Goal: Find specific page/section: Find specific page/section

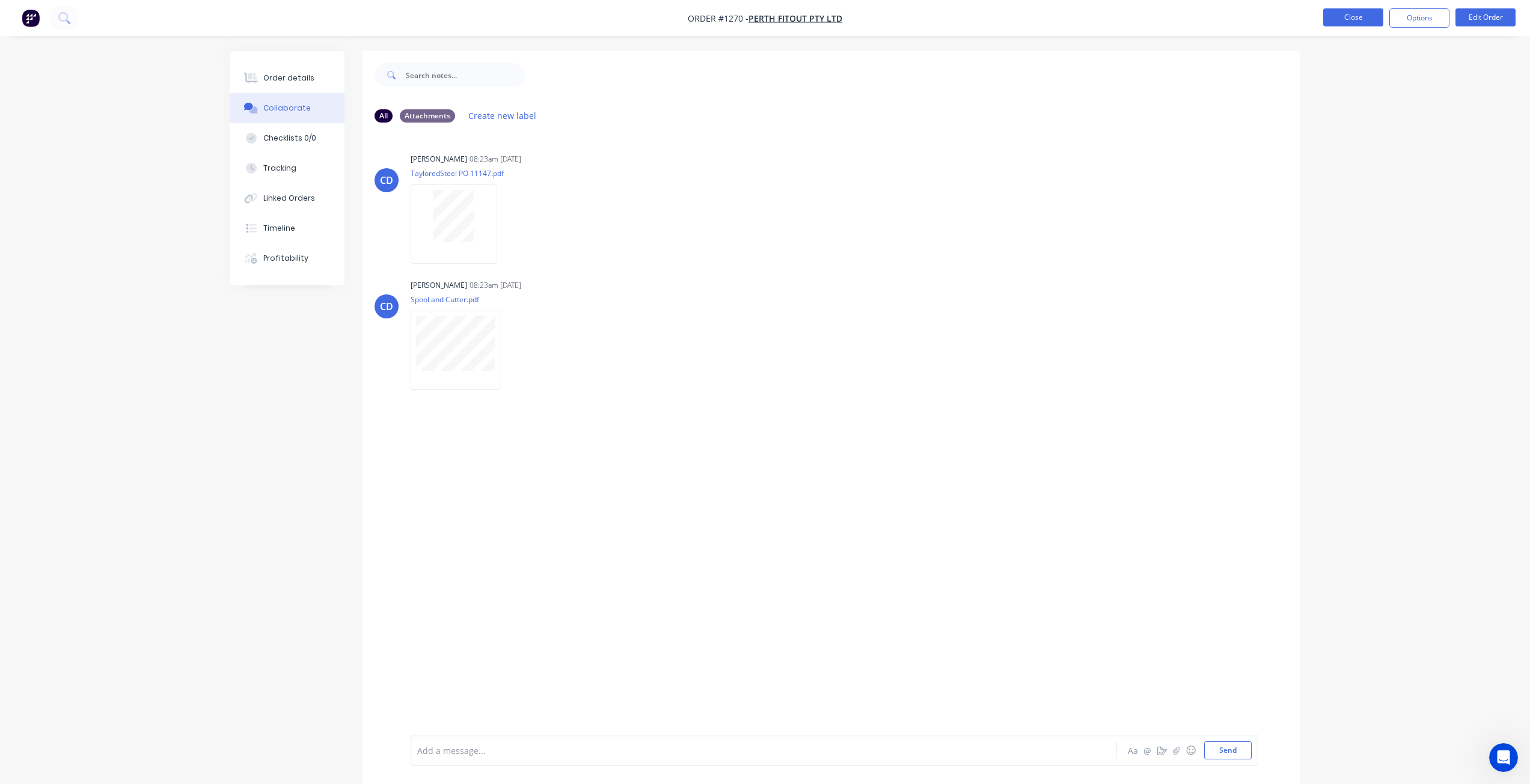
click at [1358, 13] on button "Close" at bounding box center [1353, 18] width 60 height 18
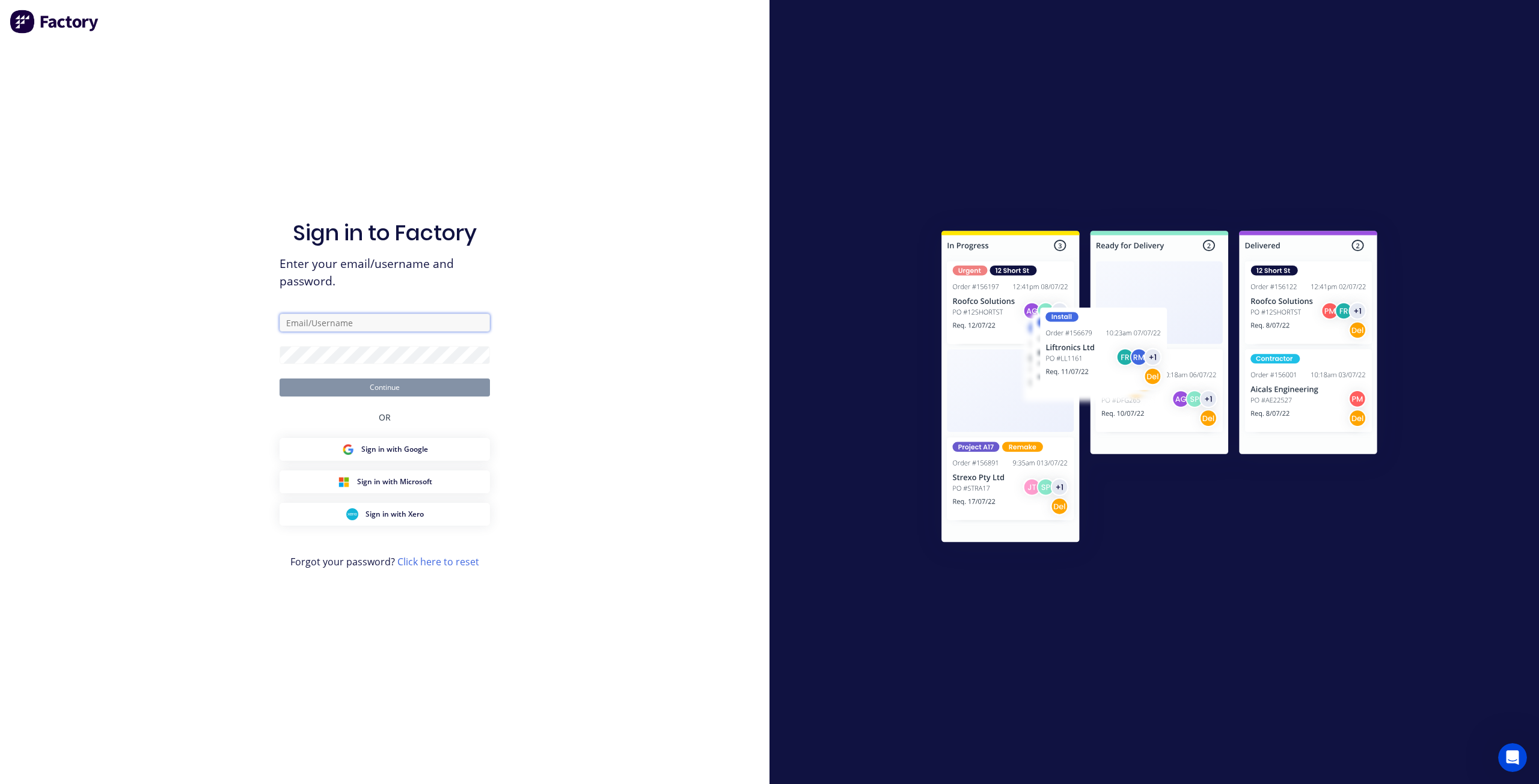
type input "[EMAIL_ADDRESS][DOMAIN_NAME]"
click at [402, 389] on button "Continue" at bounding box center [385, 387] width 210 height 18
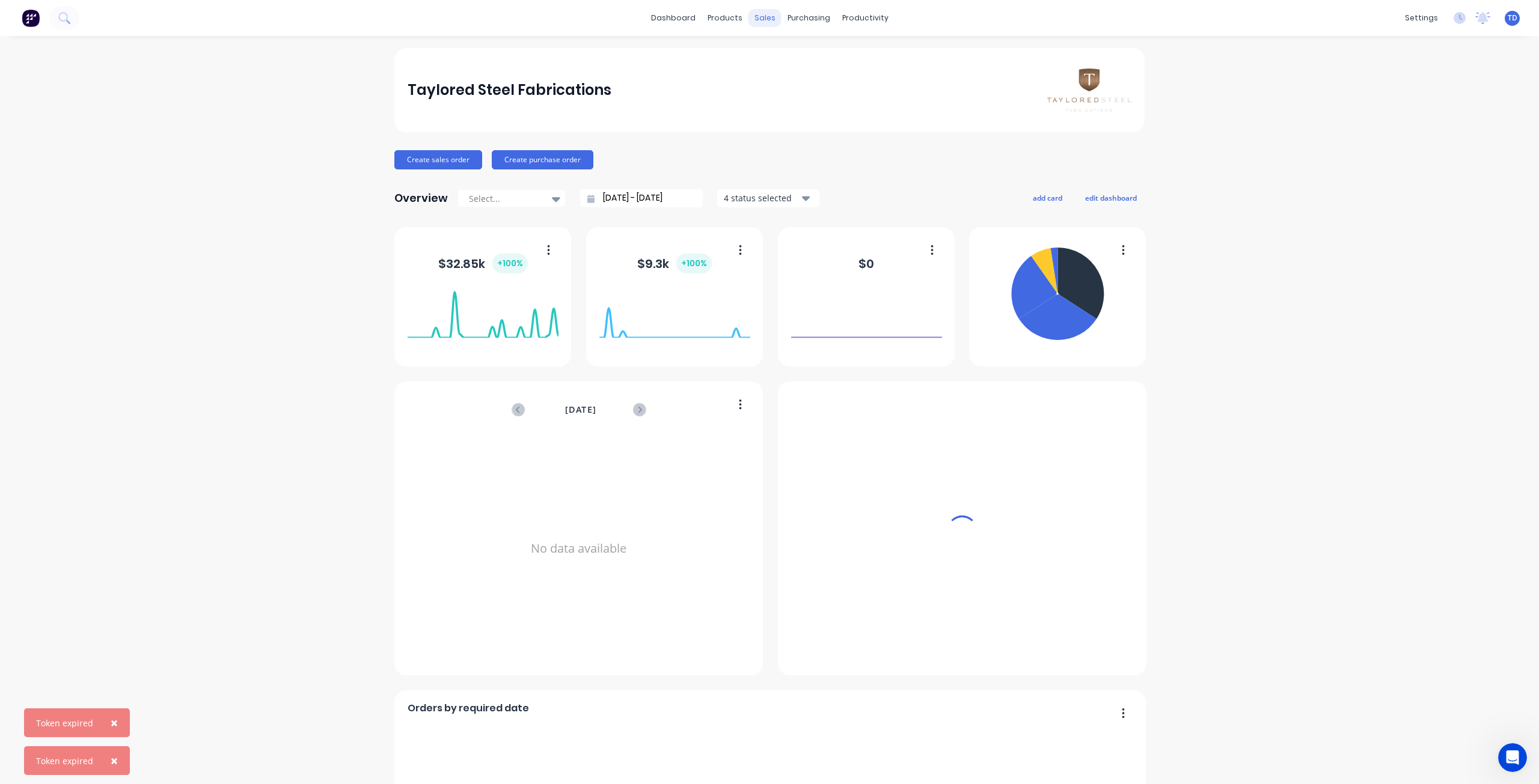
click at [756, 19] on div "sales" at bounding box center [765, 18] width 33 height 18
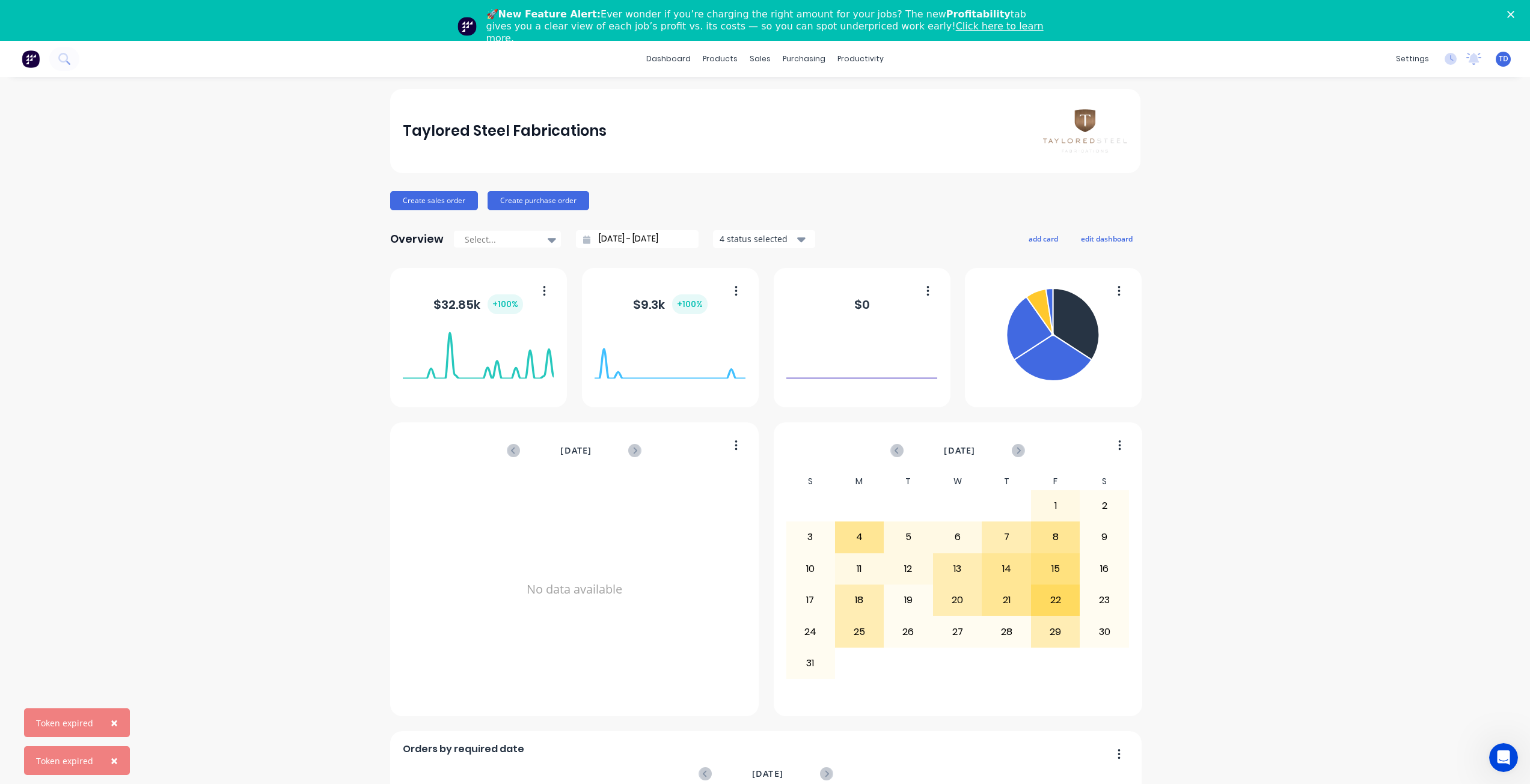
click at [110, 727] on span "×" at bounding box center [114, 723] width 7 height 17
click at [765, 58] on div "sales" at bounding box center [760, 59] width 33 height 18
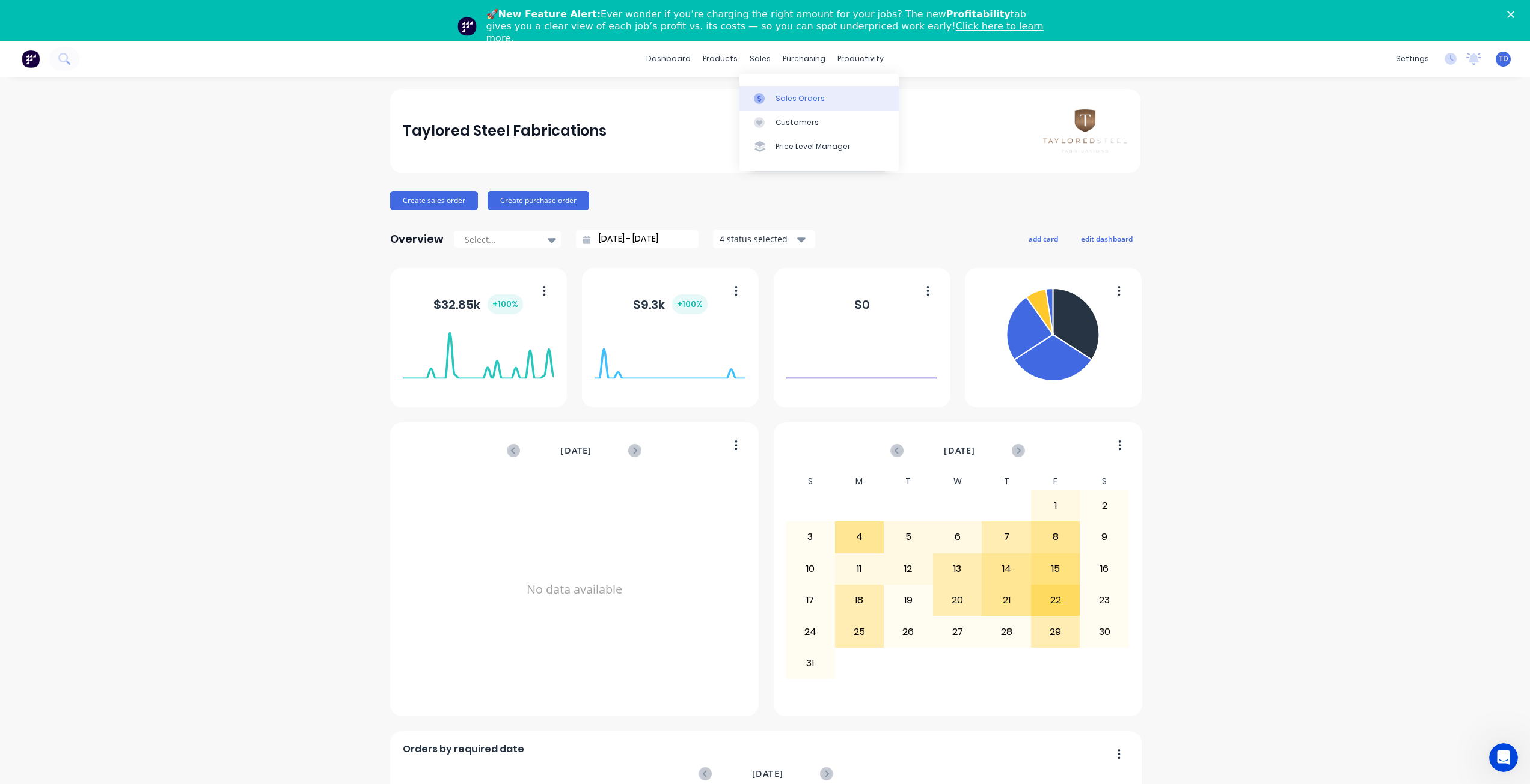
click at [767, 95] on div at bounding box center [763, 99] width 18 height 11
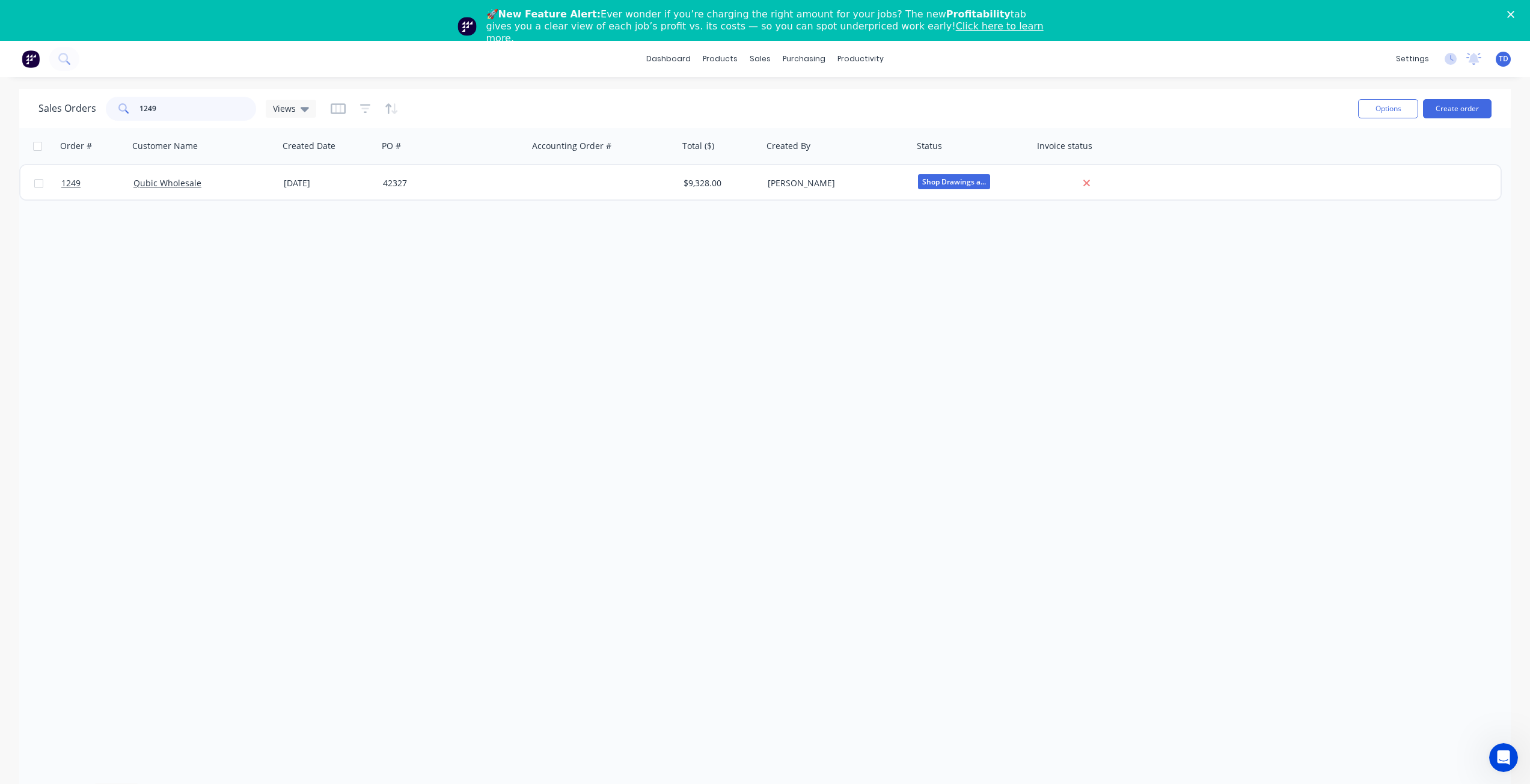
drag, startPoint x: 162, startPoint y: 108, endPoint x: 32, endPoint y: 112, distance: 130.1
click at [33, 112] on div "Sales Orders 1249 Views Options Create order" at bounding box center [765, 108] width 1492 height 39
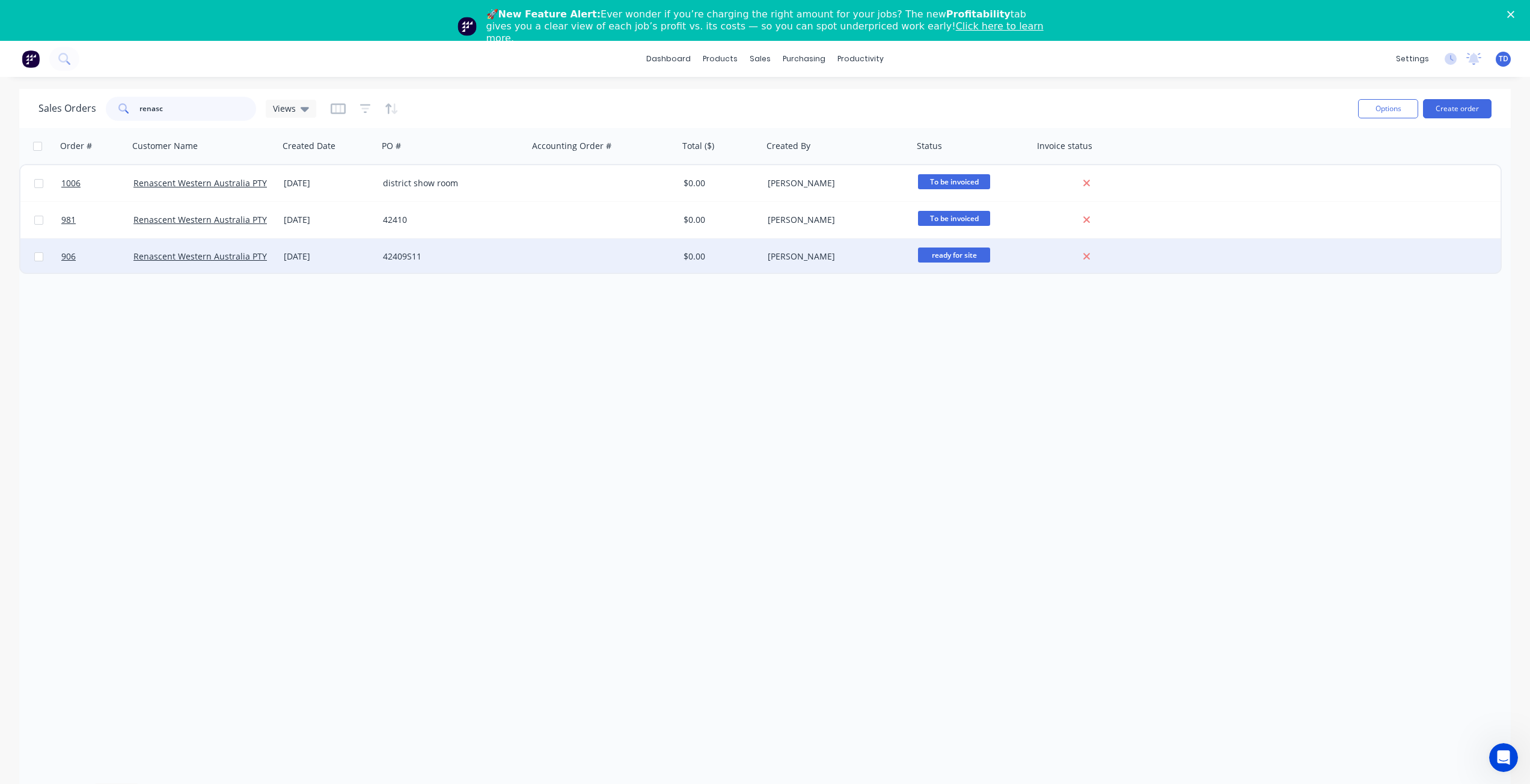
type input "renasc"
click at [510, 251] on div "42409S11" at bounding box center [450, 256] width 134 height 12
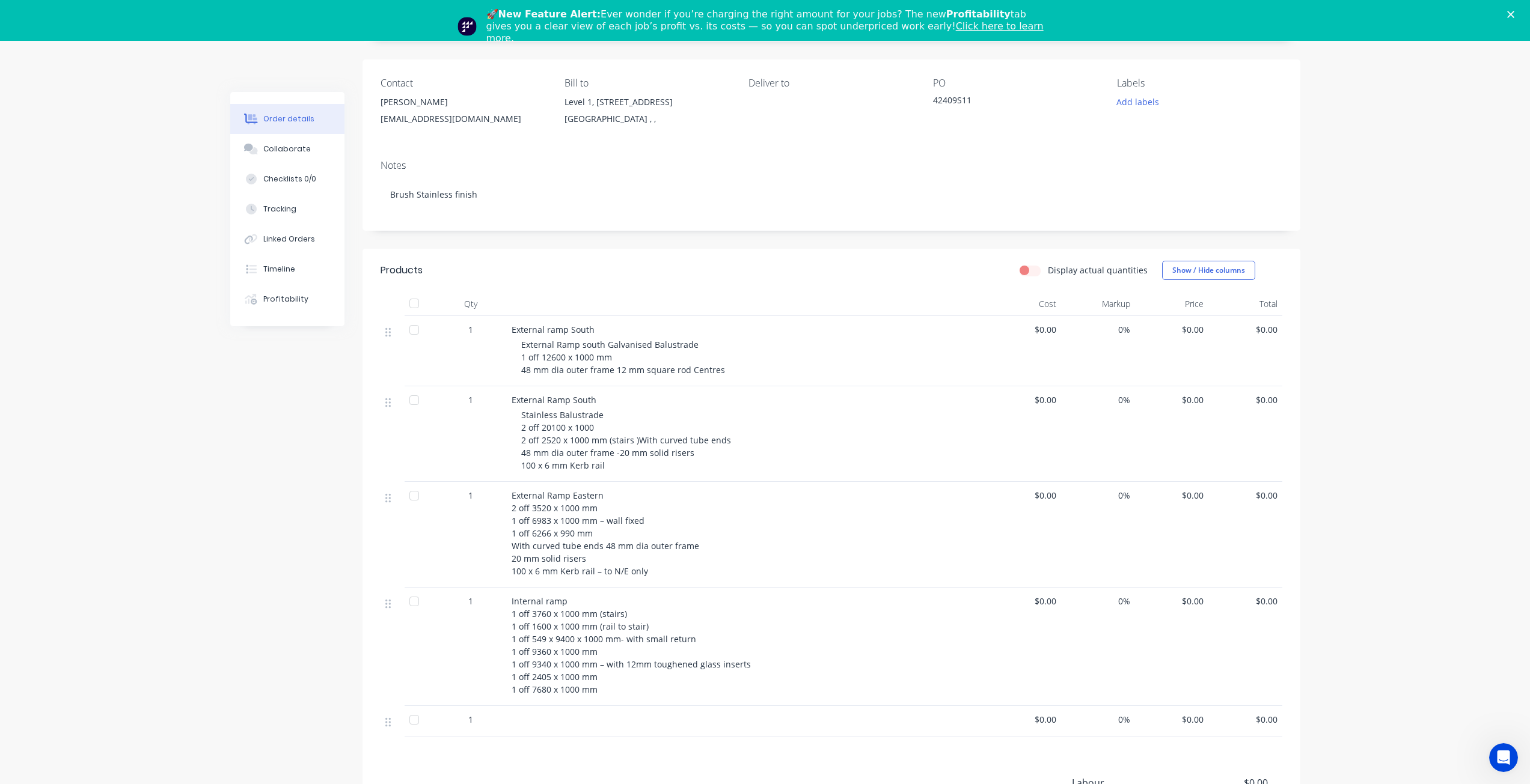
scroll to position [115, 0]
click at [280, 149] on div "Collaborate" at bounding box center [287, 149] width 47 height 11
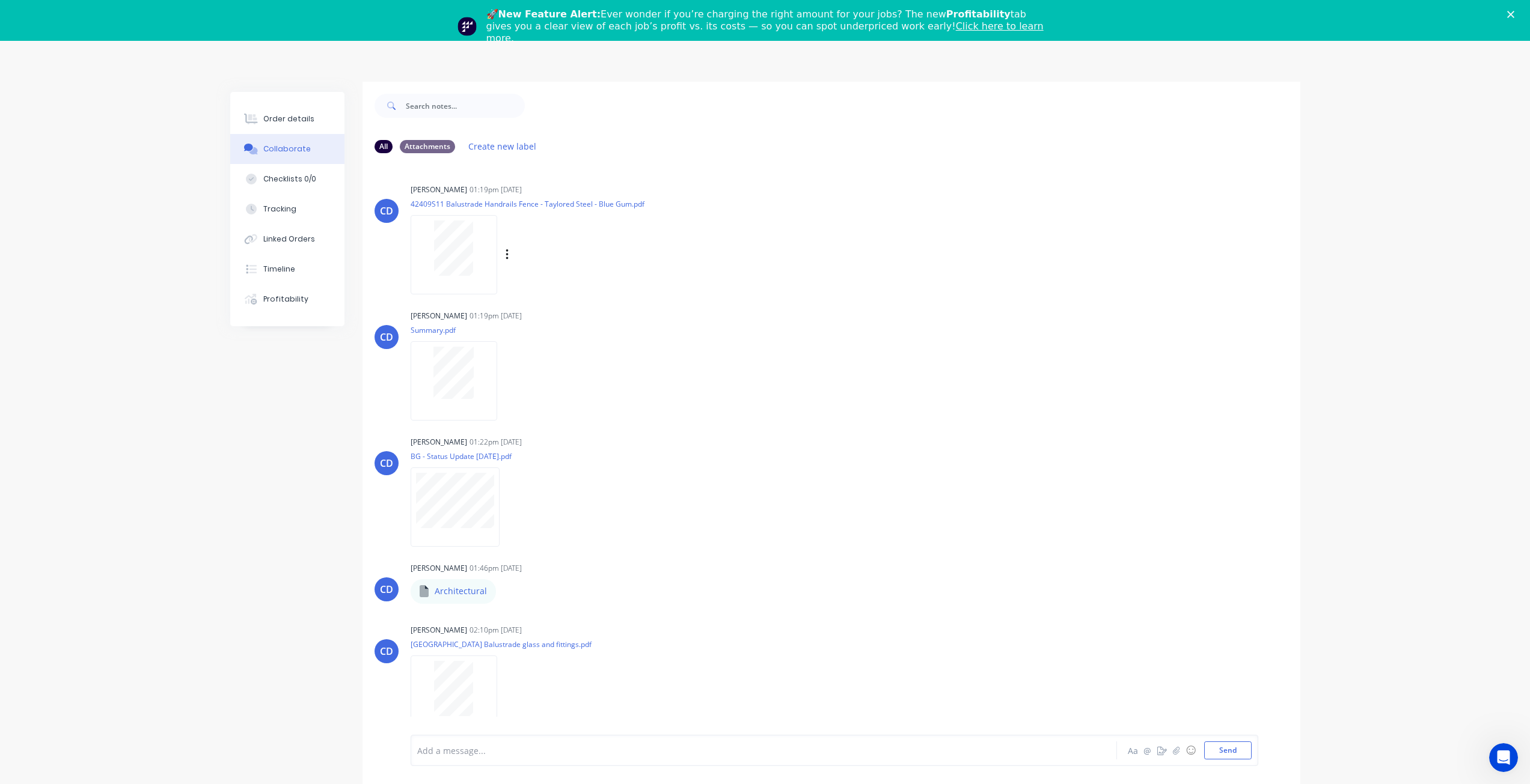
scroll to position [10, 0]
